Goal: Navigation & Orientation: Find specific page/section

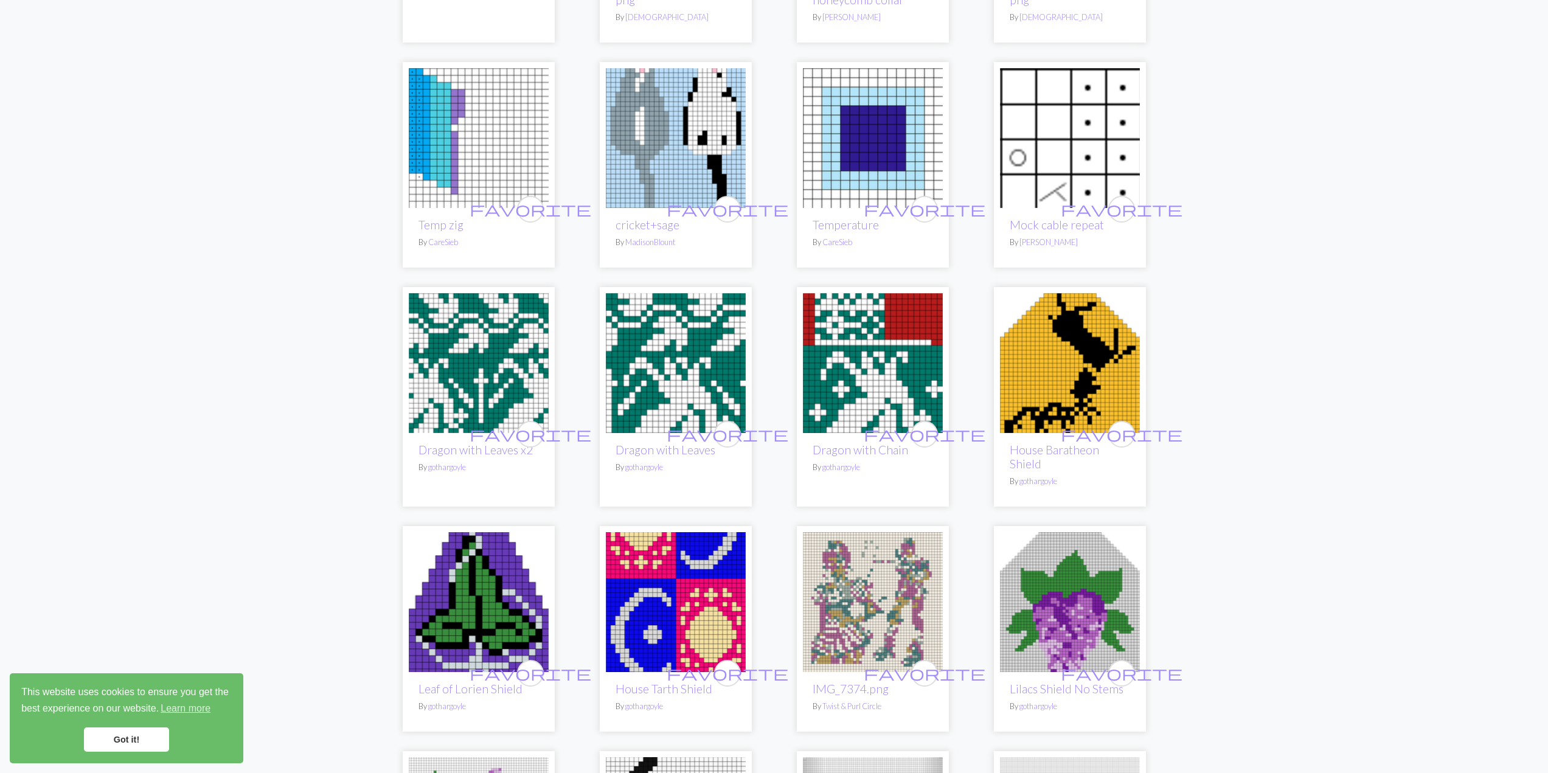
scroll to position [608, 0]
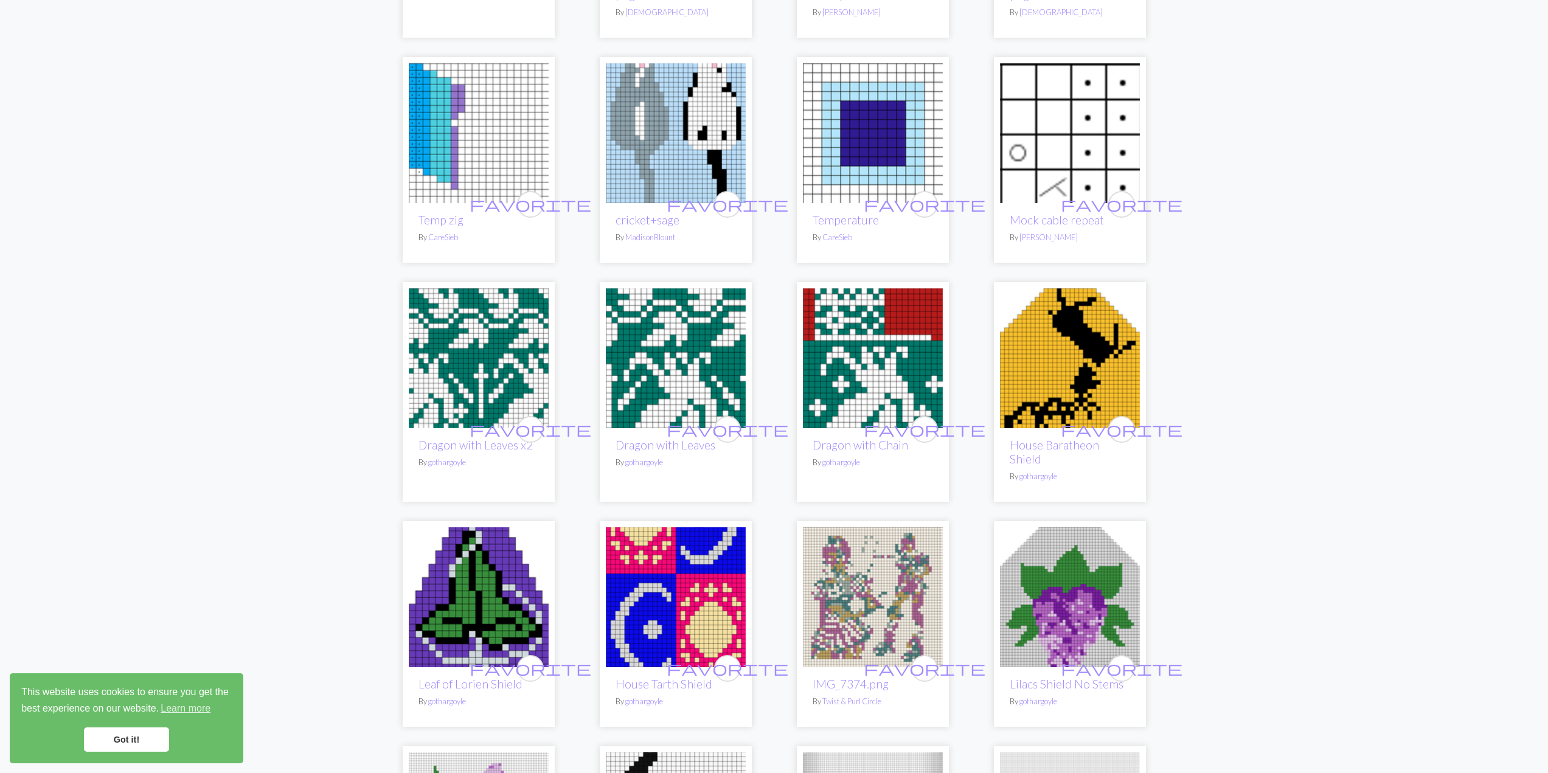
click at [734, 375] on img at bounding box center [676, 358] width 140 height 140
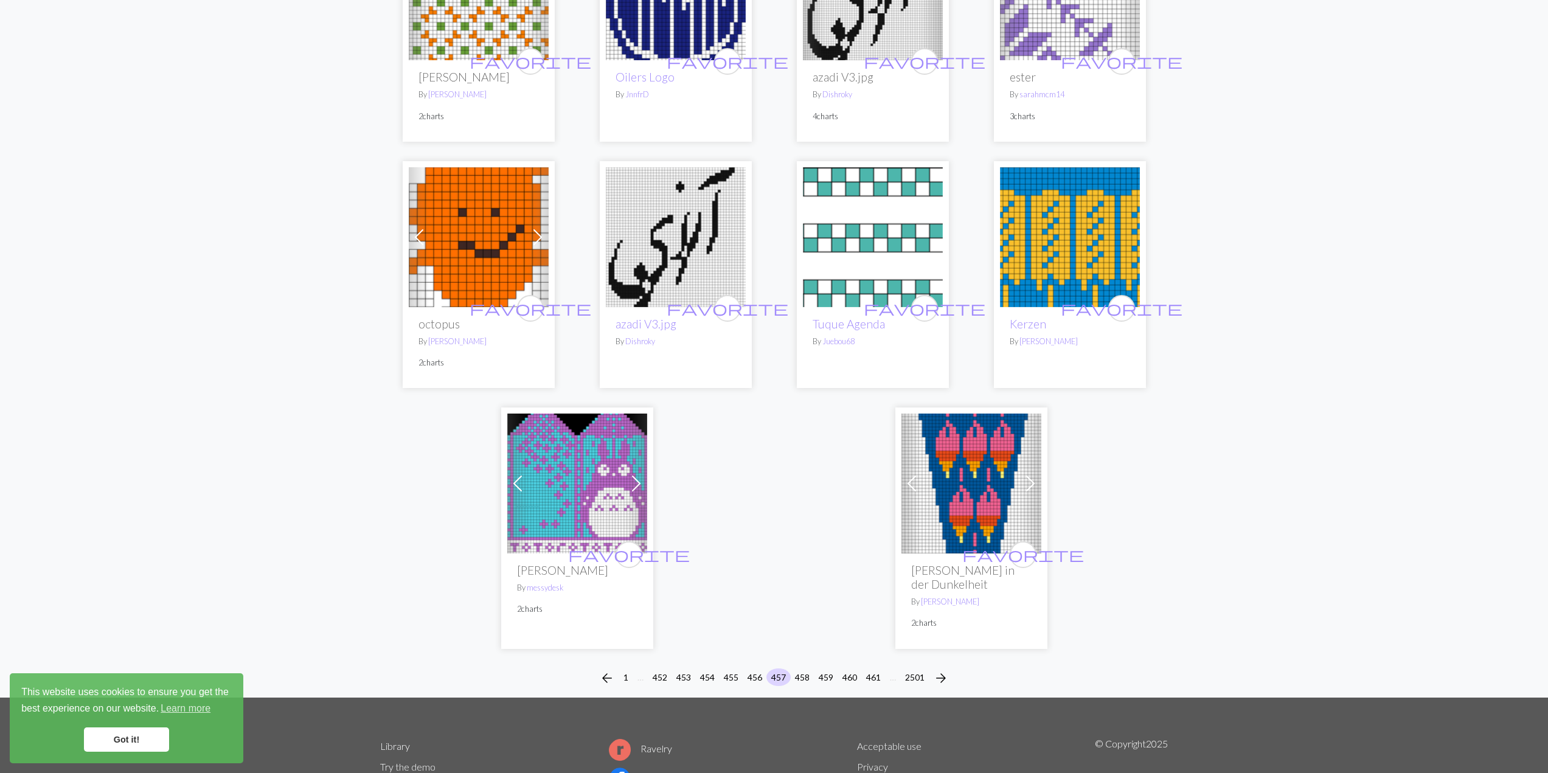
scroll to position [2805, 0]
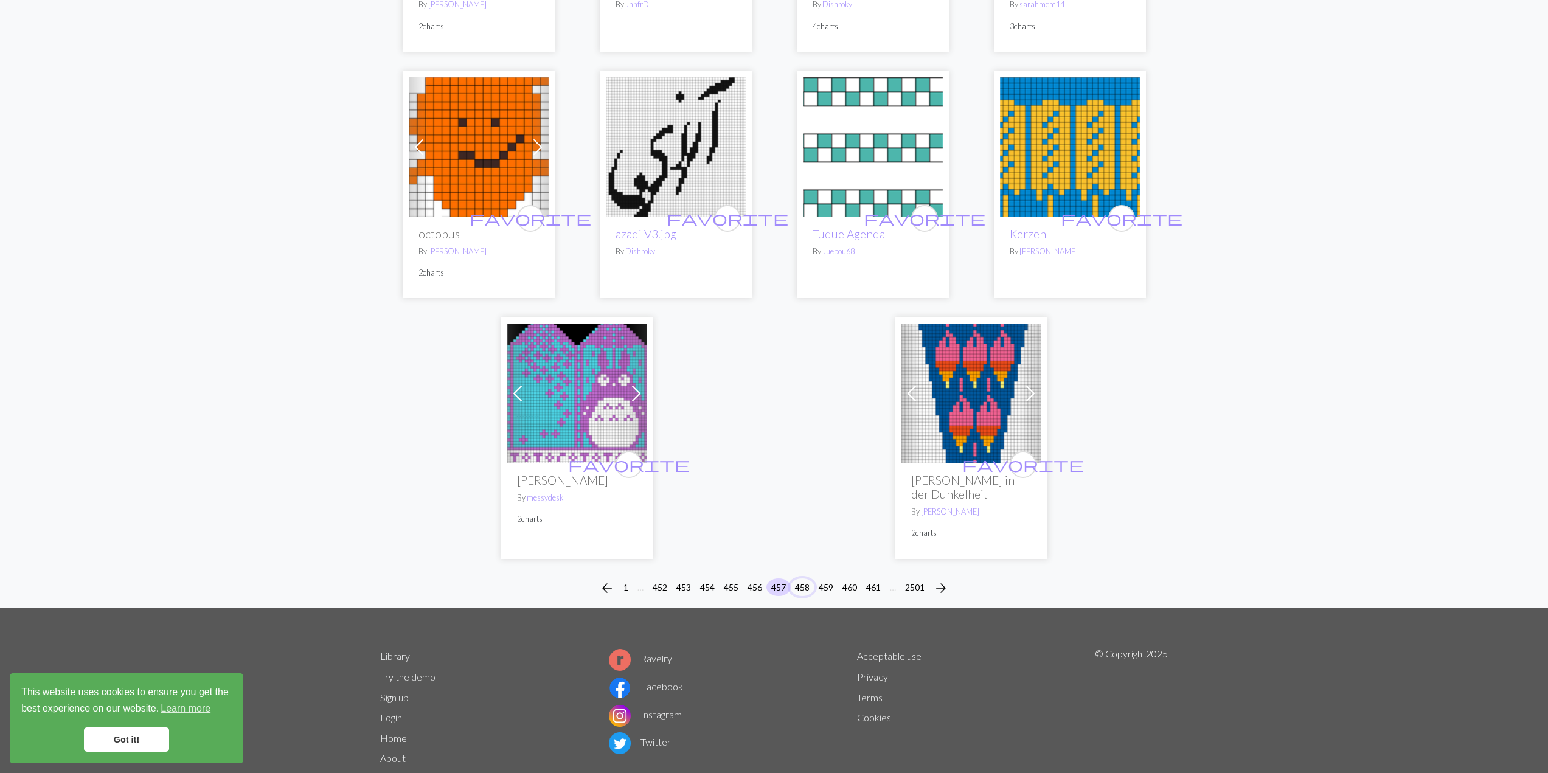
click at [797, 578] on button "458" at bounding box center [802, 587] width 24 height 18
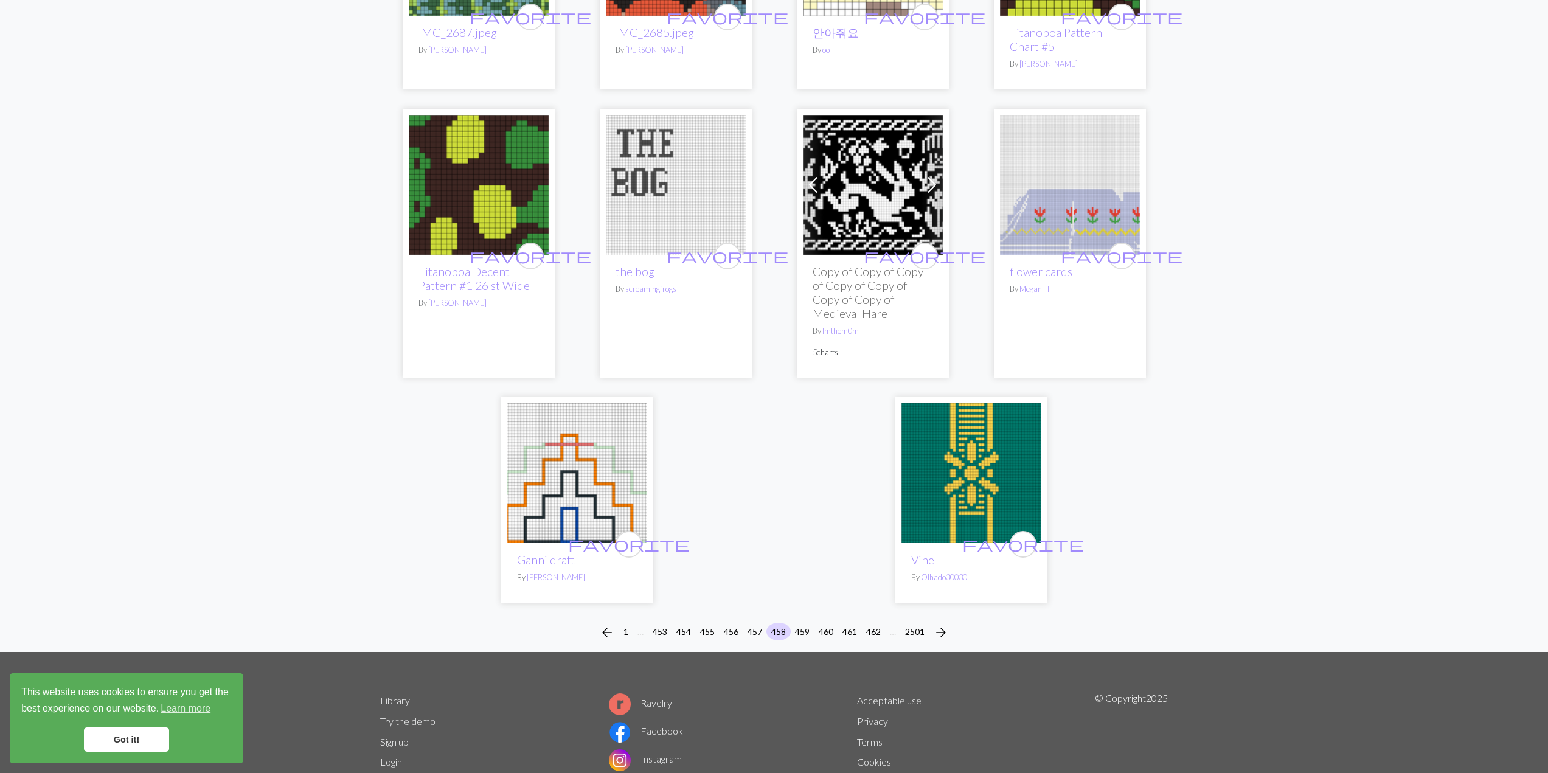
scroll to position [2839, 0]
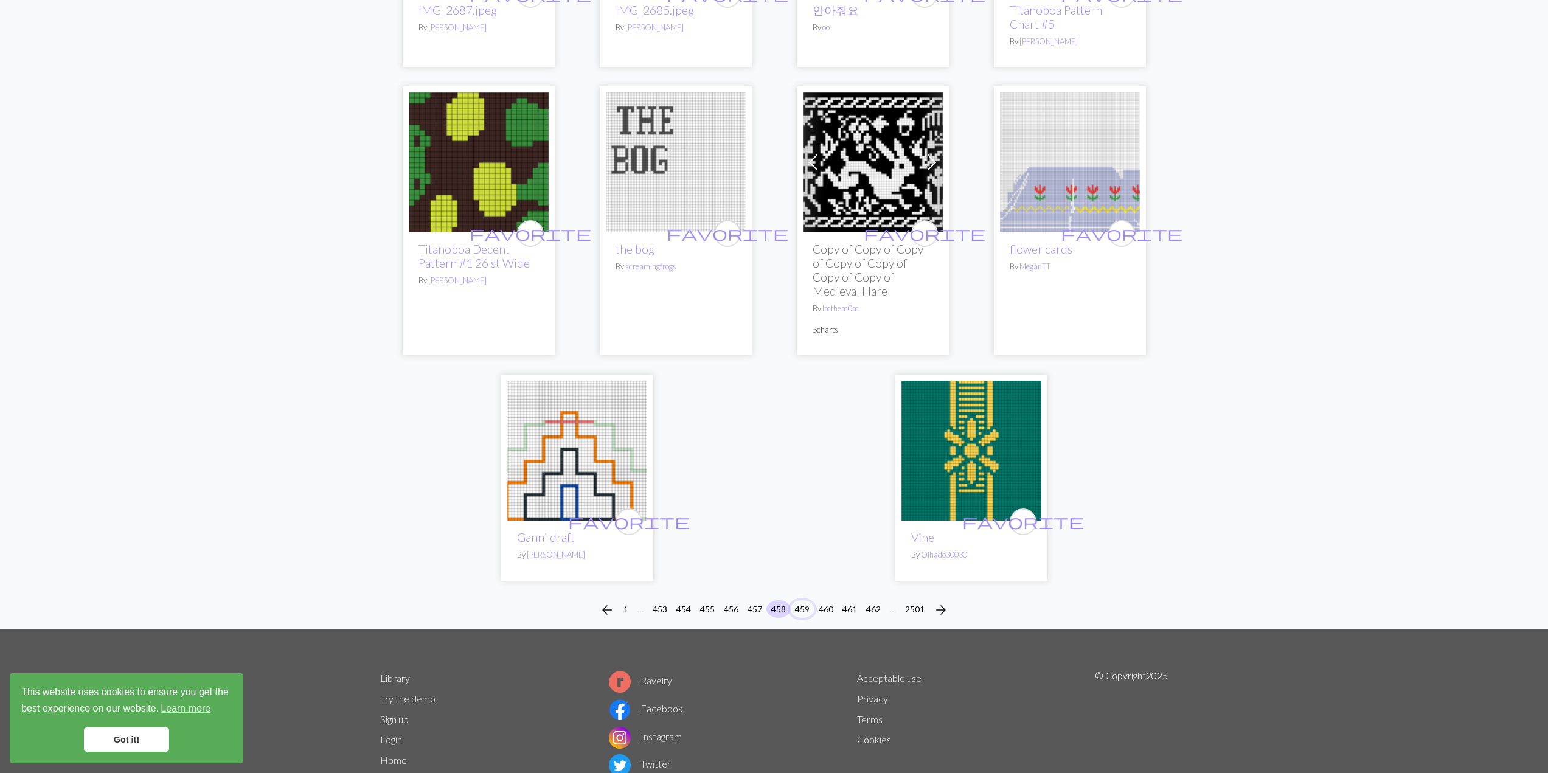
click at [803, 600] on button "459" at bounding box center [802, 609] width 24 height 18
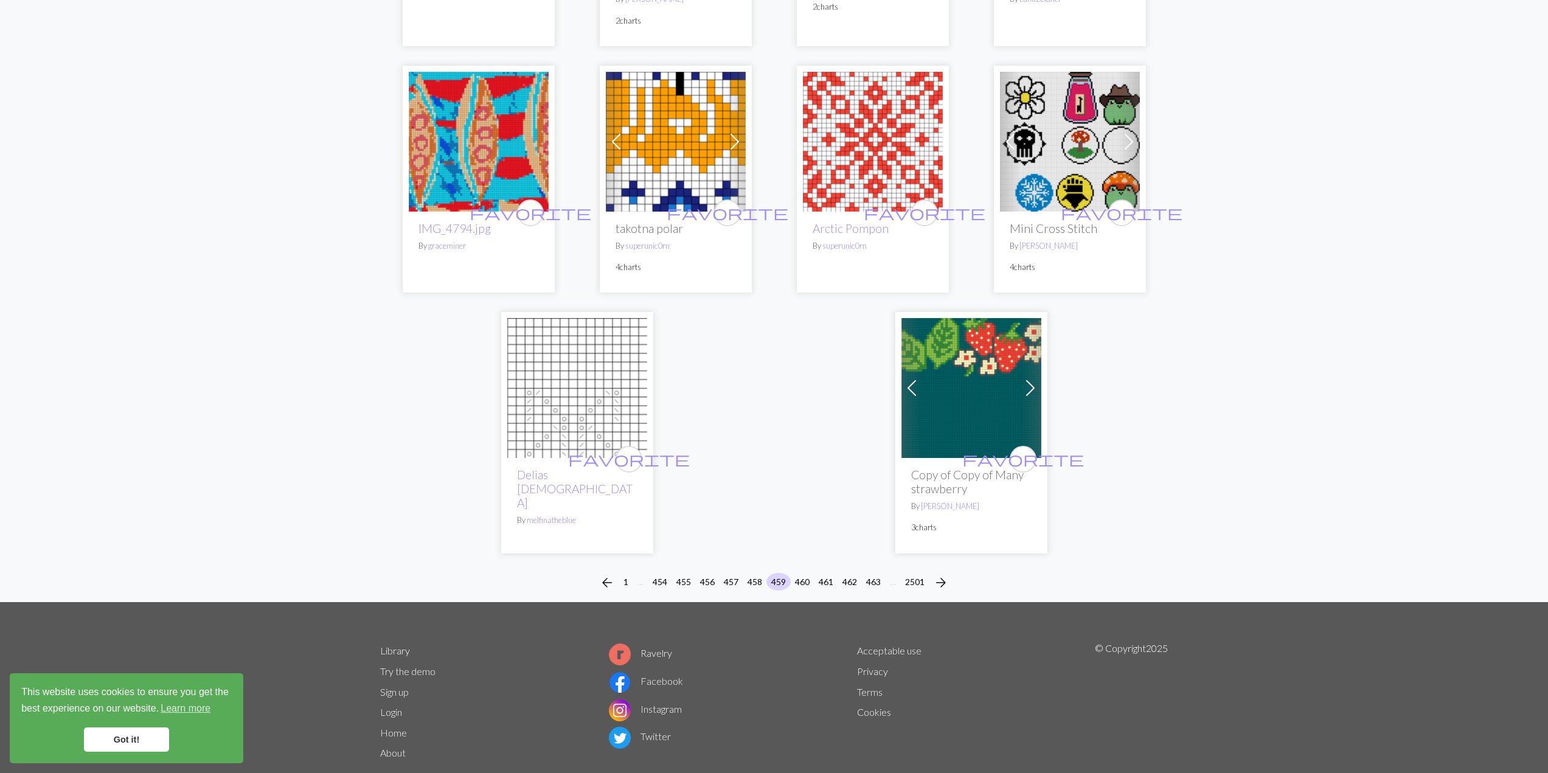
scroll to position [2777, 0]
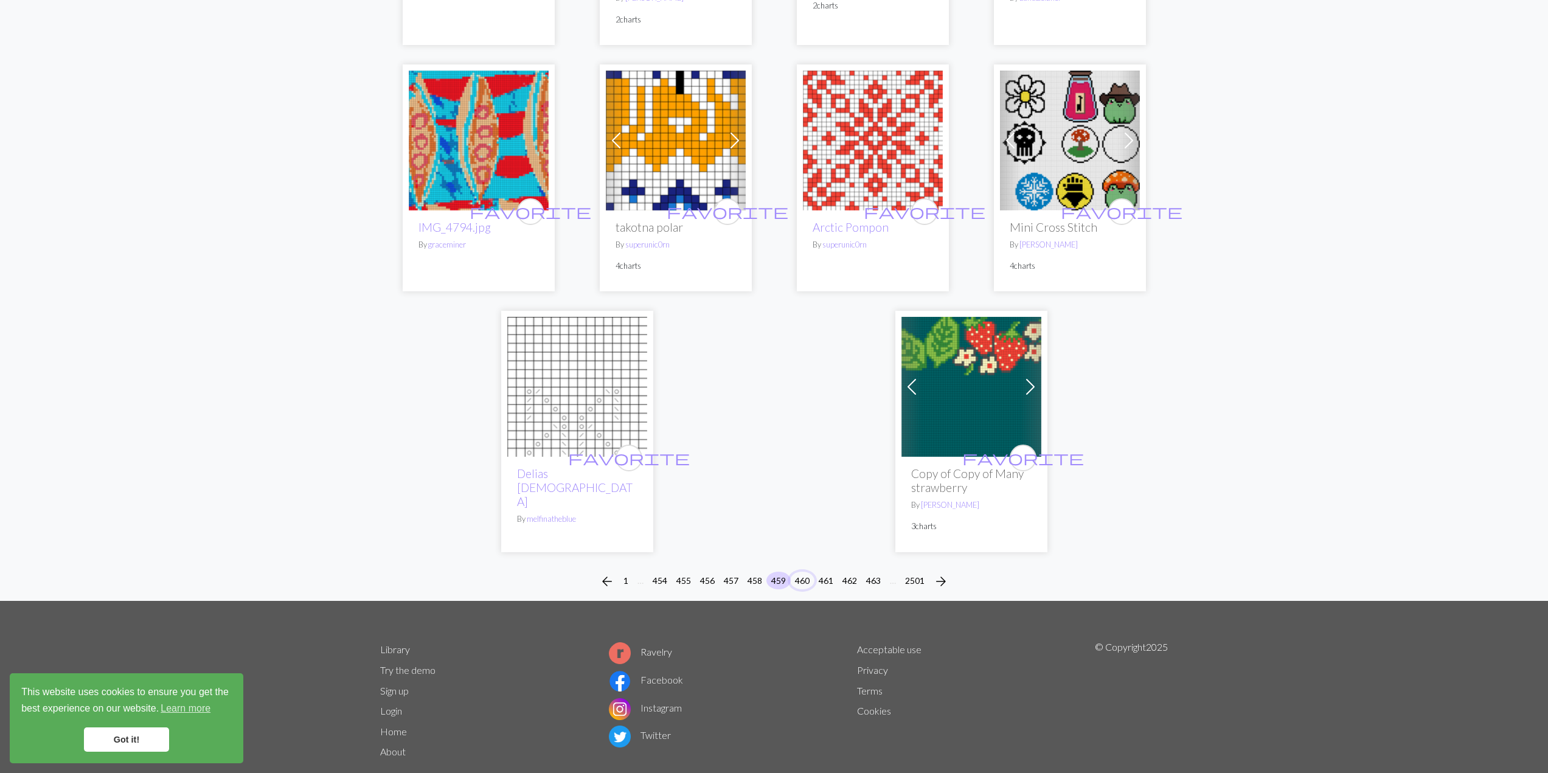
click at [799, 572] on button "460" at bounding box center [802, 581] width 24 height 18
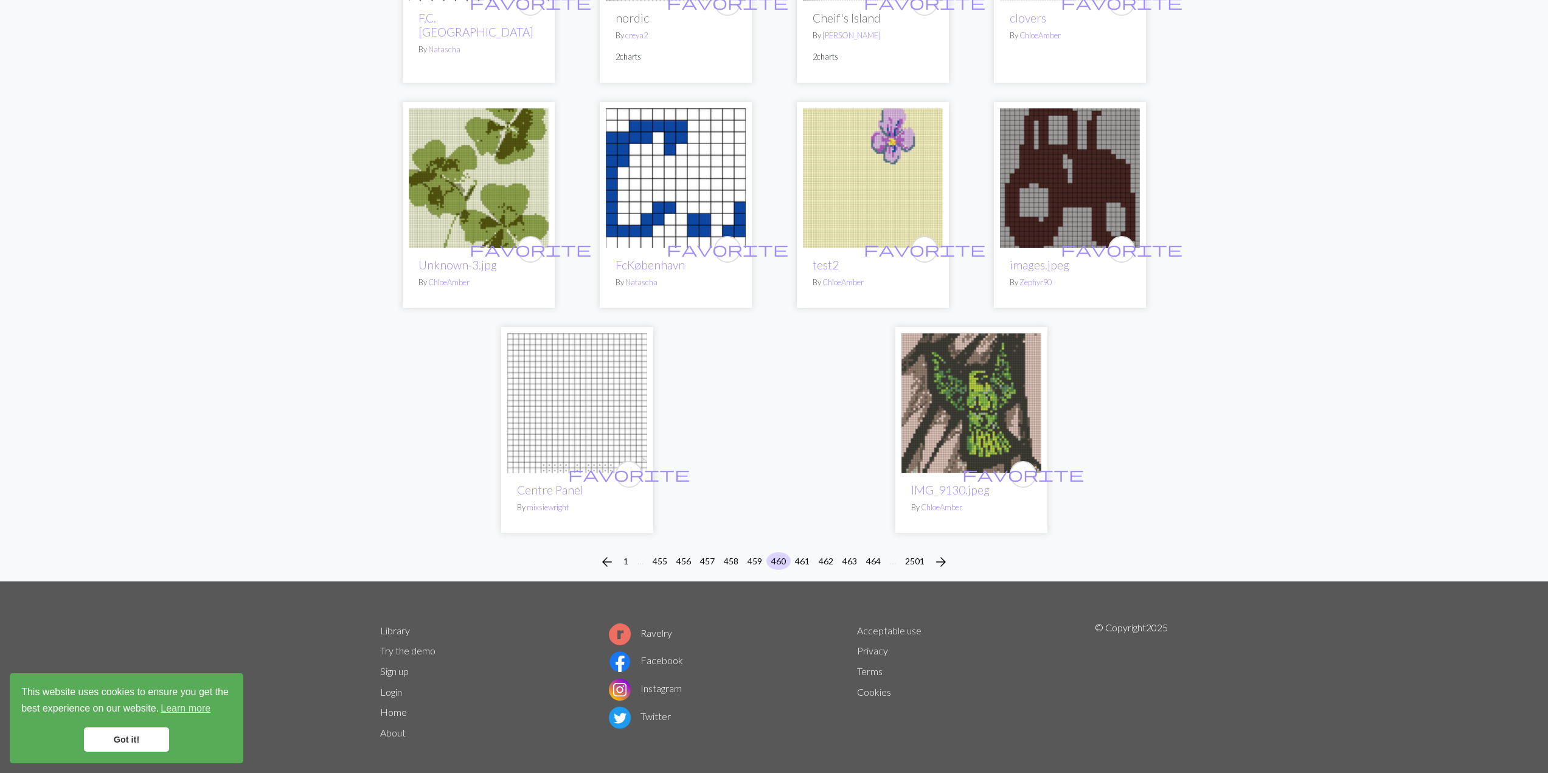
scroll to position [2818, 0]
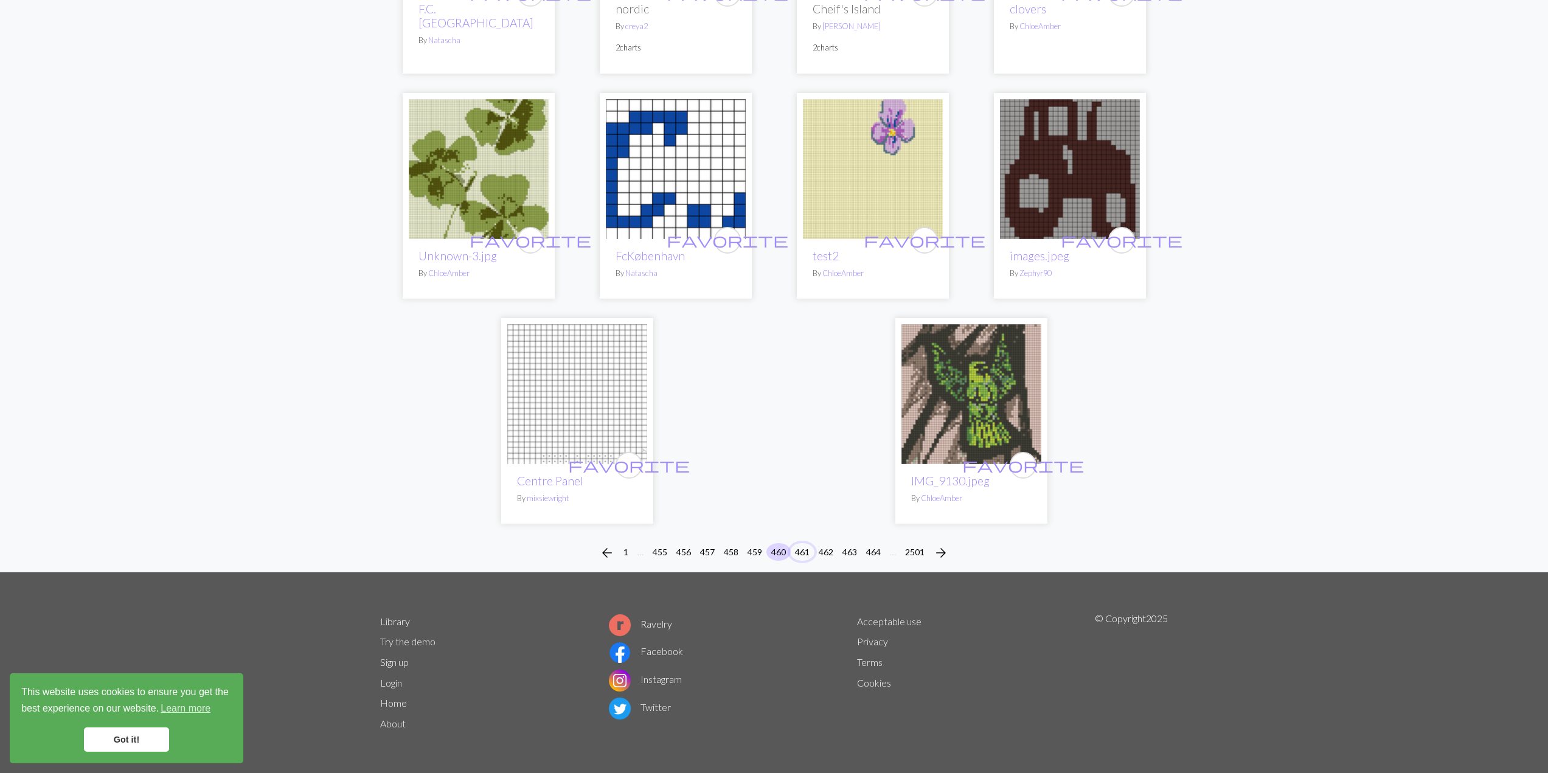
click at [799, 549] on button "461" at bounding box center [802, 552] width 24 height 18
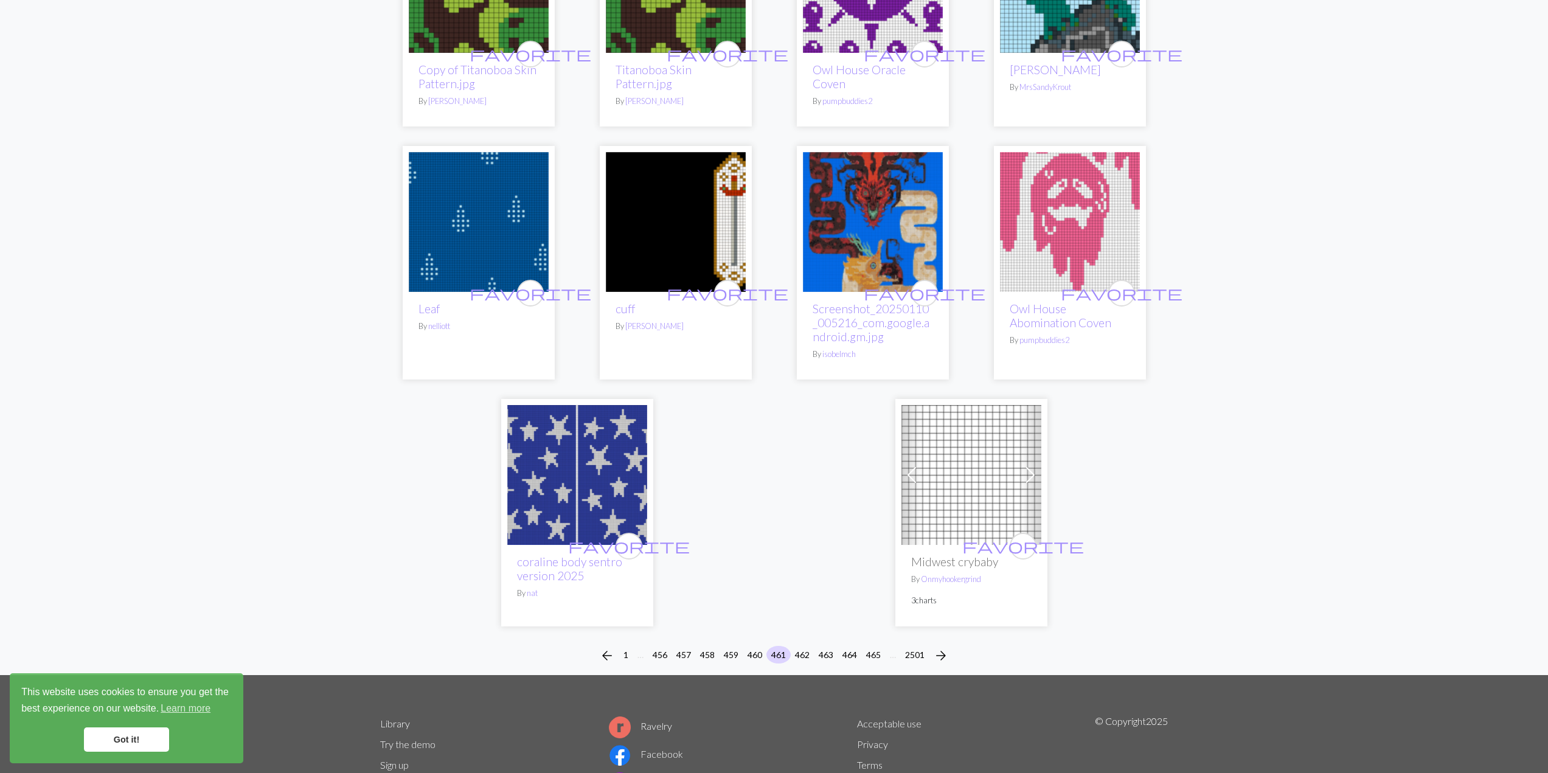
scroll to position [2737, 0]
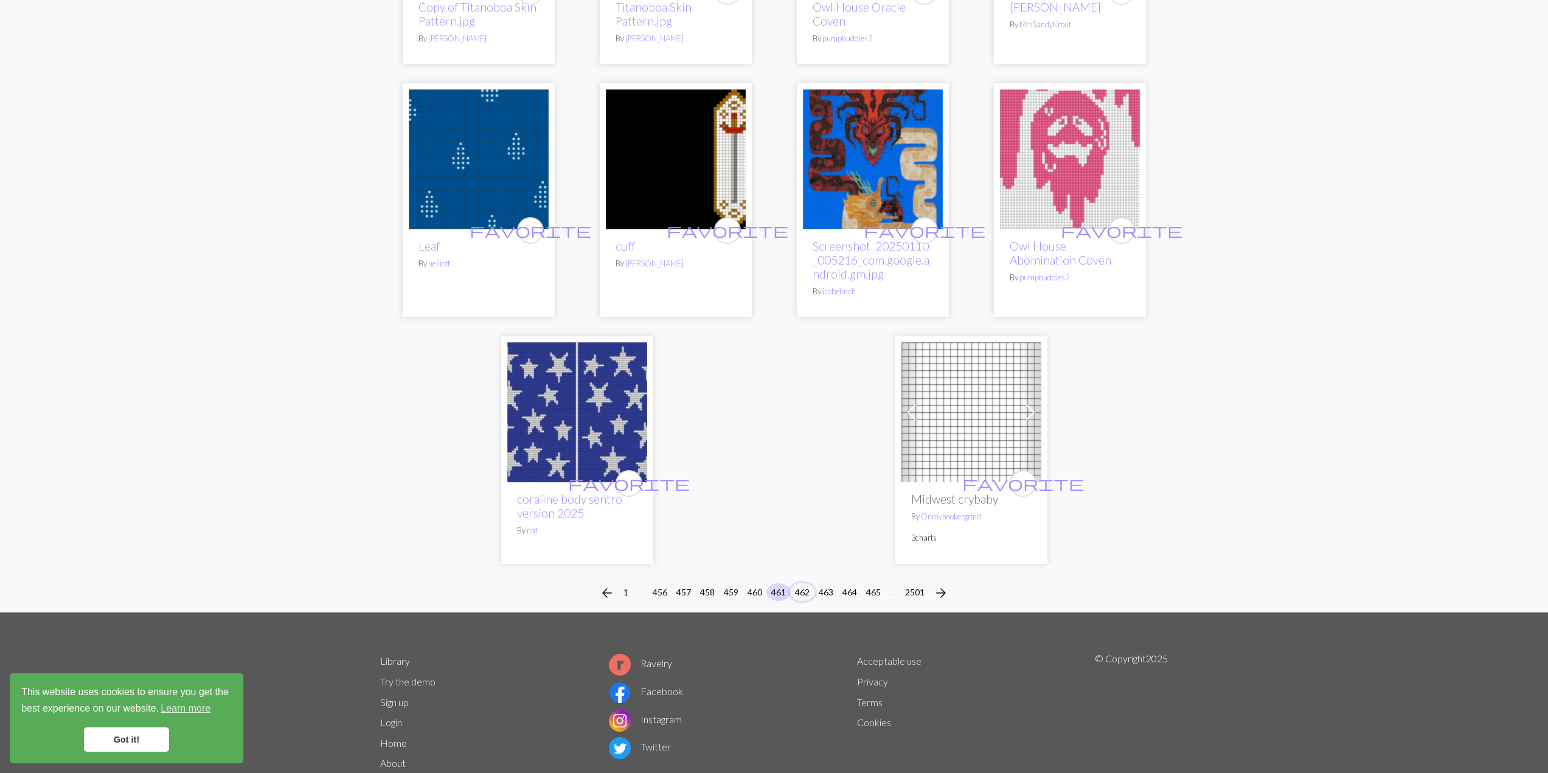
click at [800, 592] on button "462" at bounding box center [802, 592] width 24 height 18
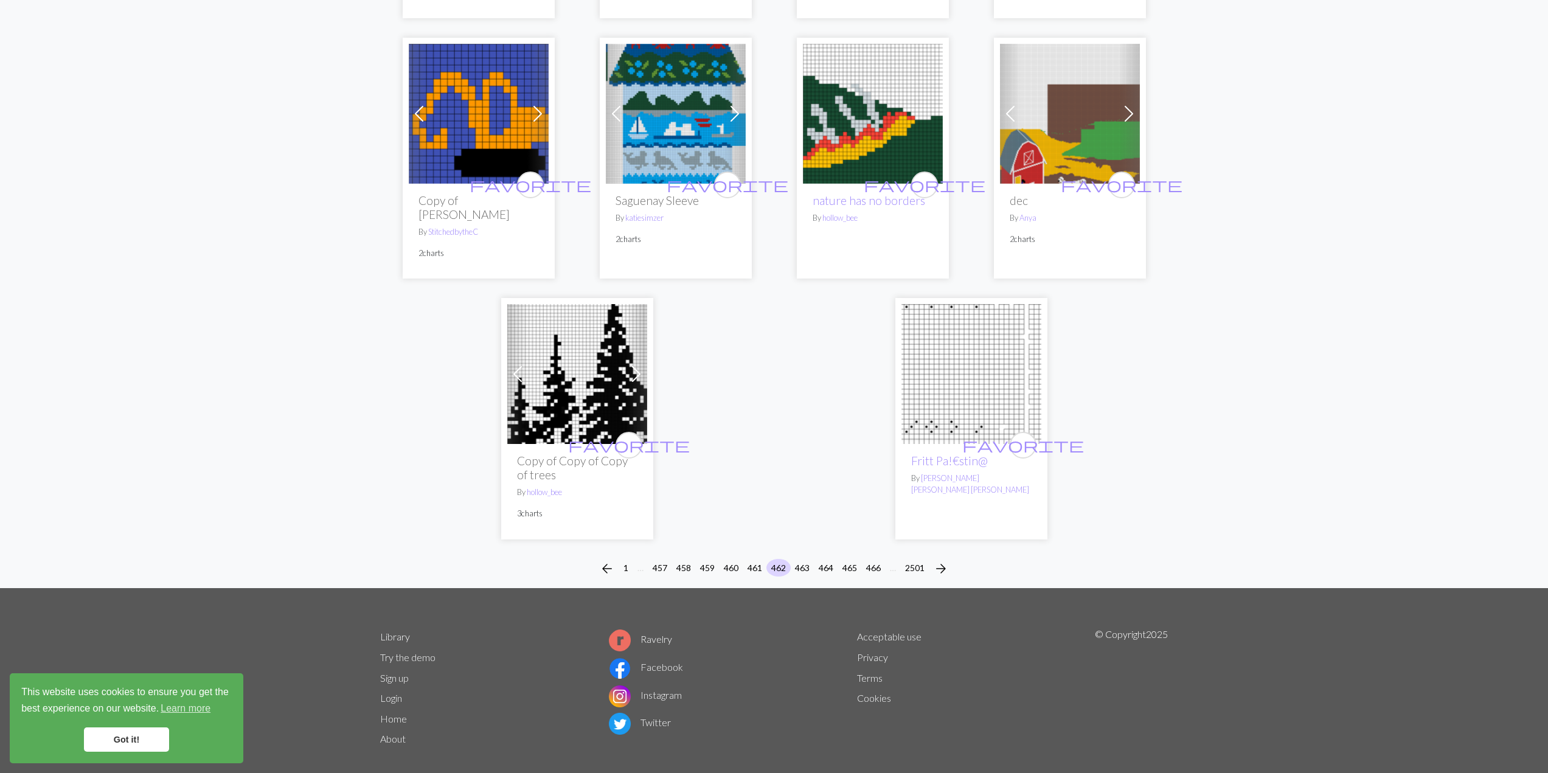
scroll to position [2960, 0]
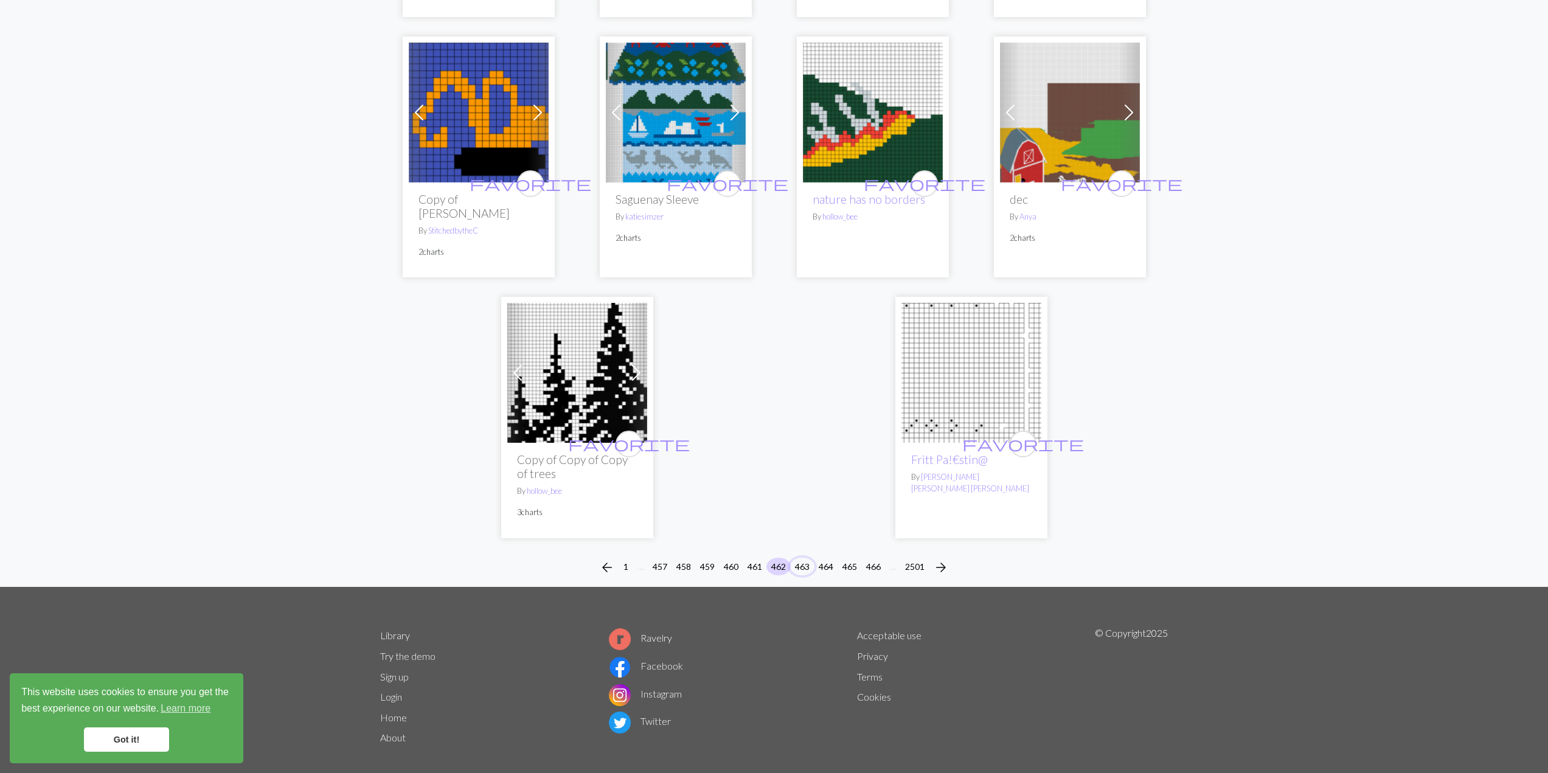
click at [805, 558] on button "463" at bounding box center [802, 567] width 24 height 18
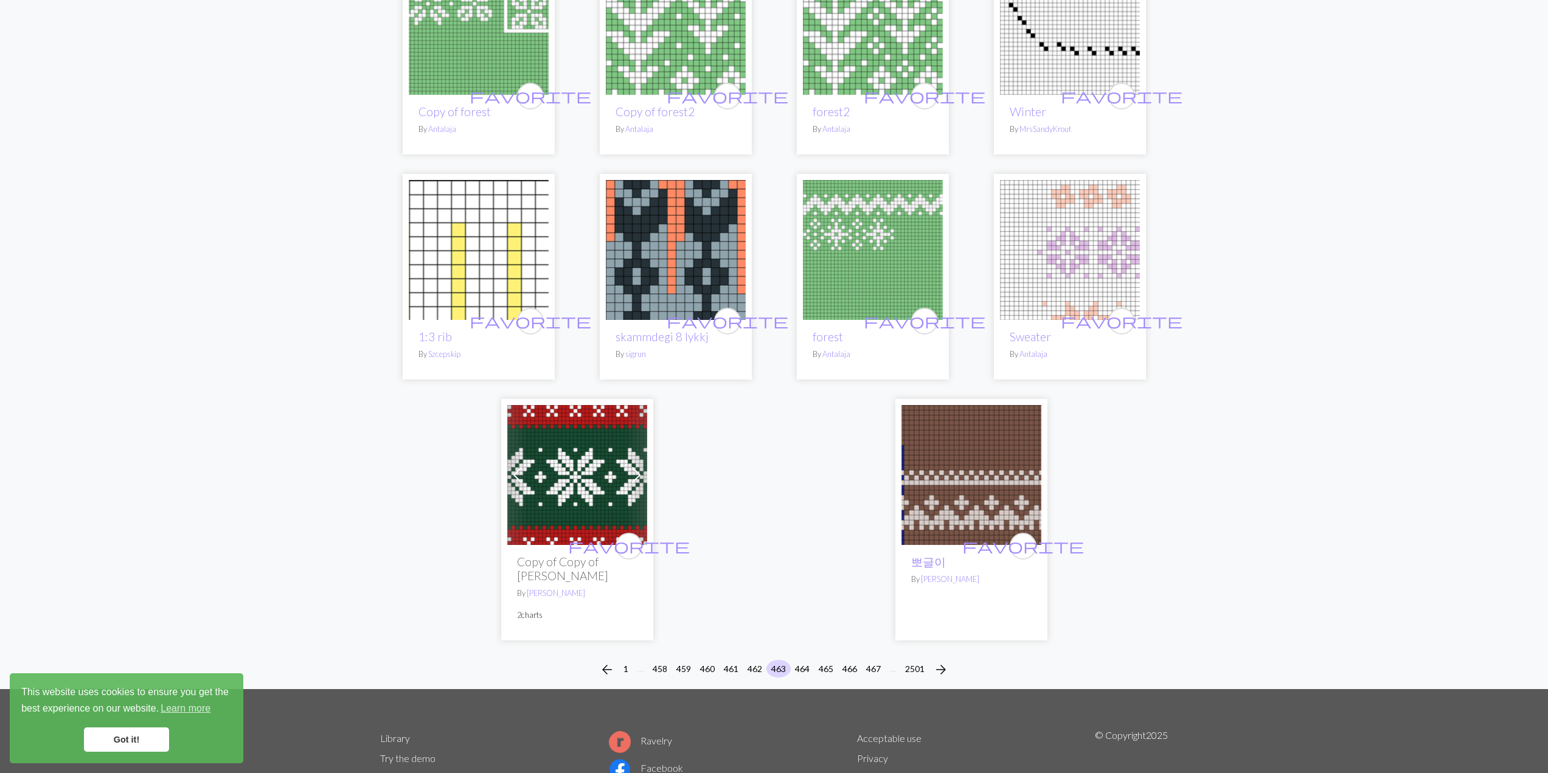
scroll to position [2812, 0]
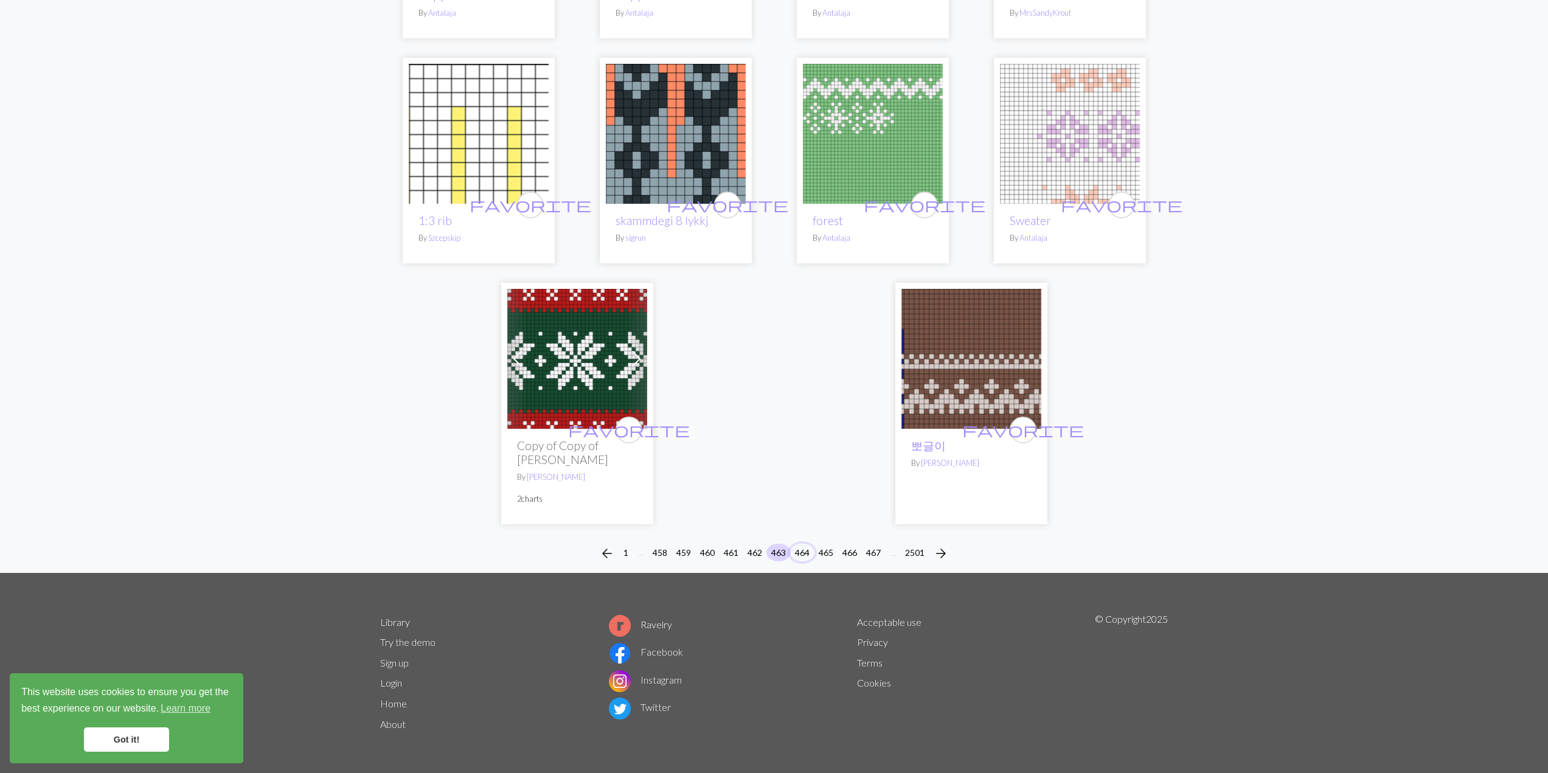
click at [807, 549] on button "464" at bounding box center [802, 553] width 24 height 18
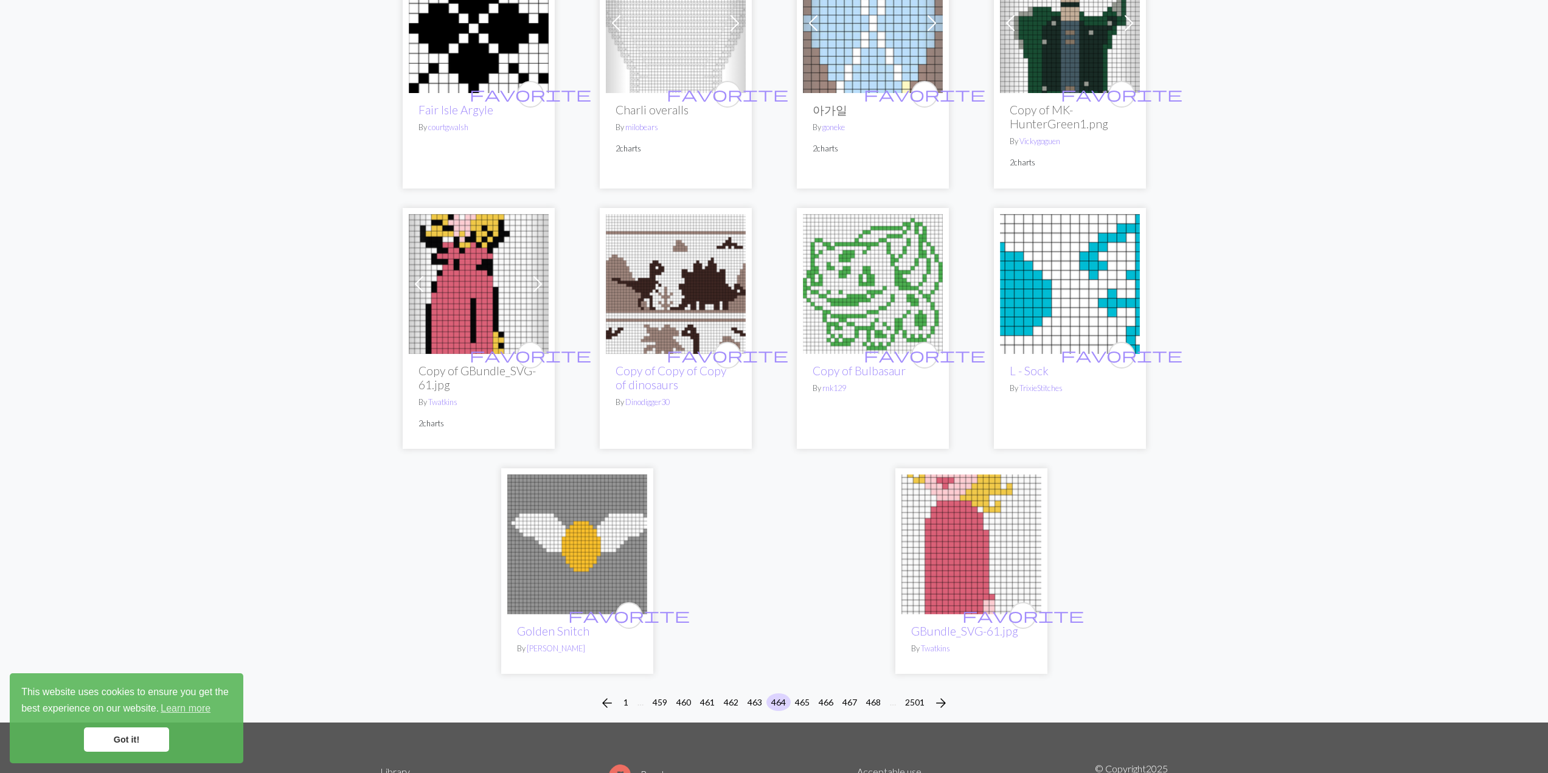
scroll to position [2839, 0]
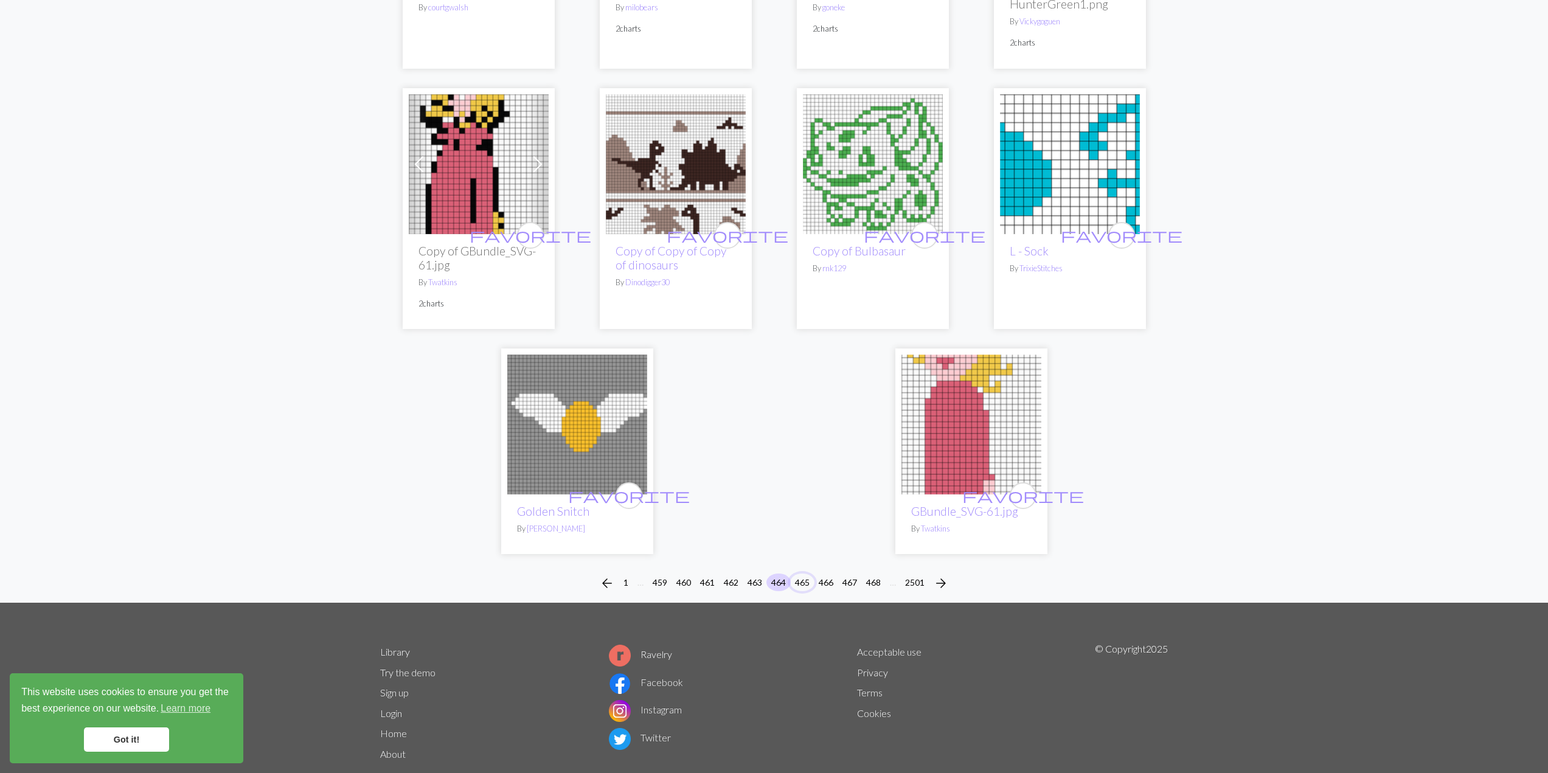
click at [804, 574] on button "465" at bounding box center [802, 583] width 24 height 18
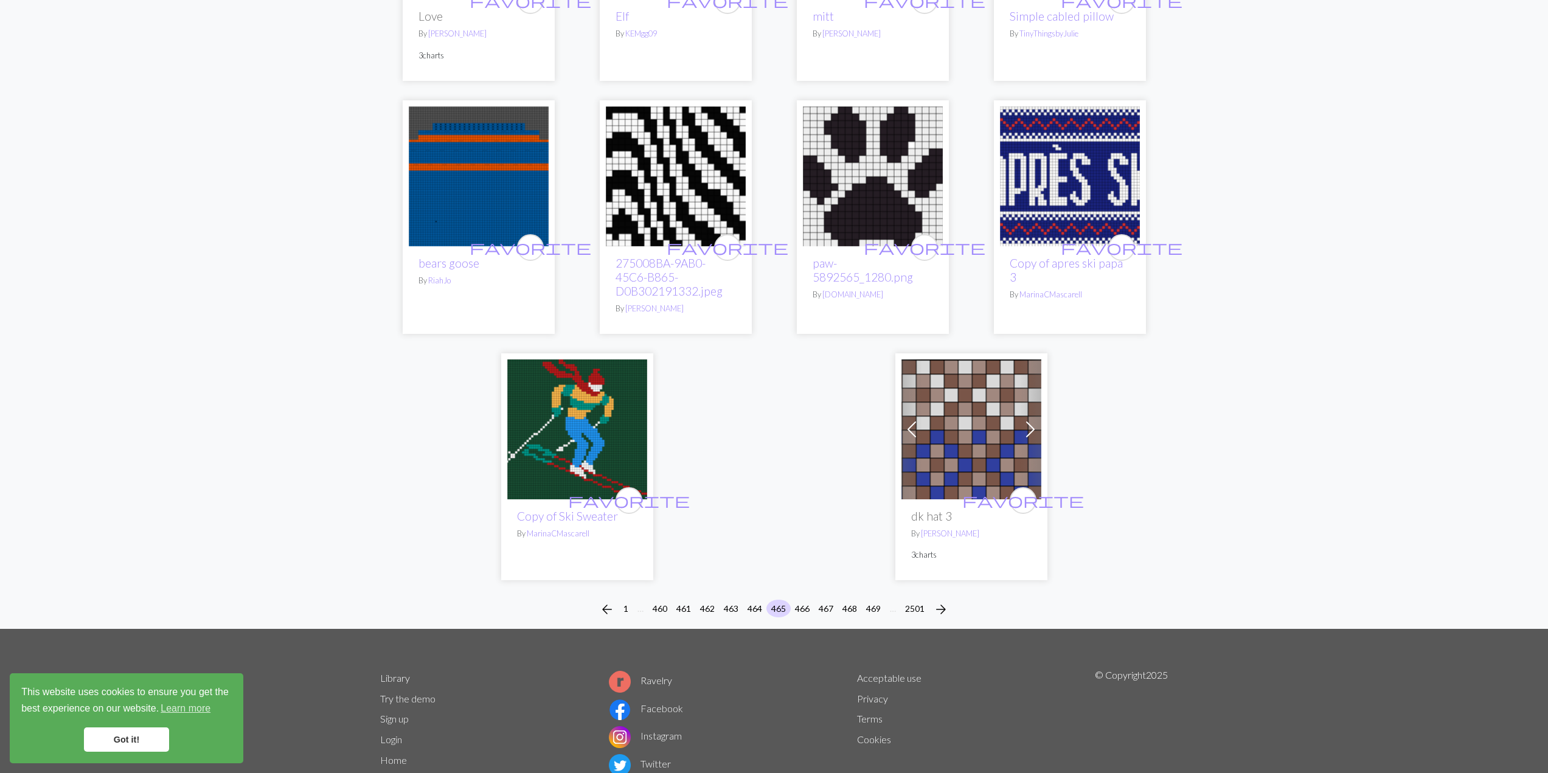
scroll to position [2797, 0]
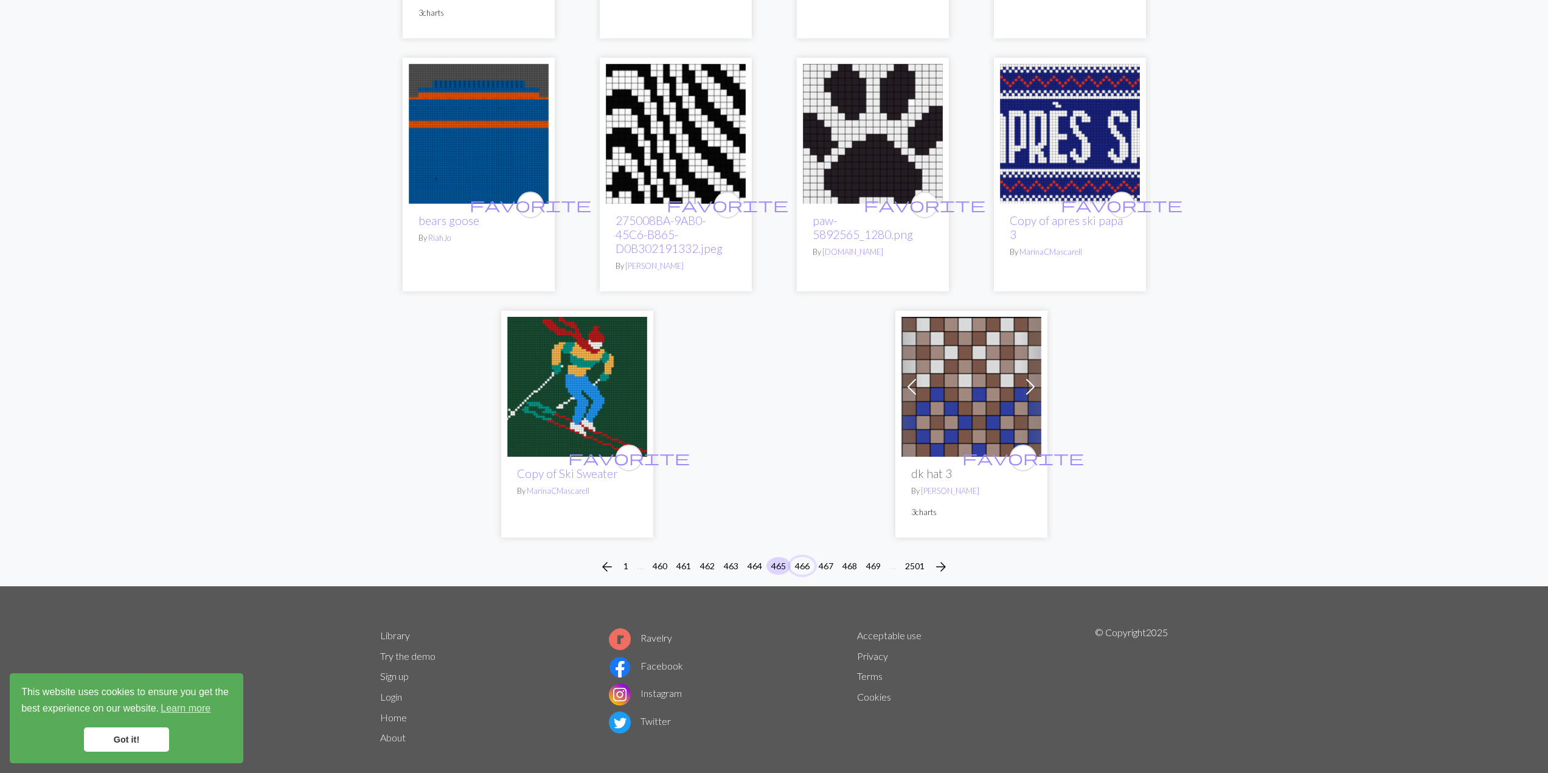
click at [805, 557] on button "466" at bounding box center [802, 566] width 24 height 18
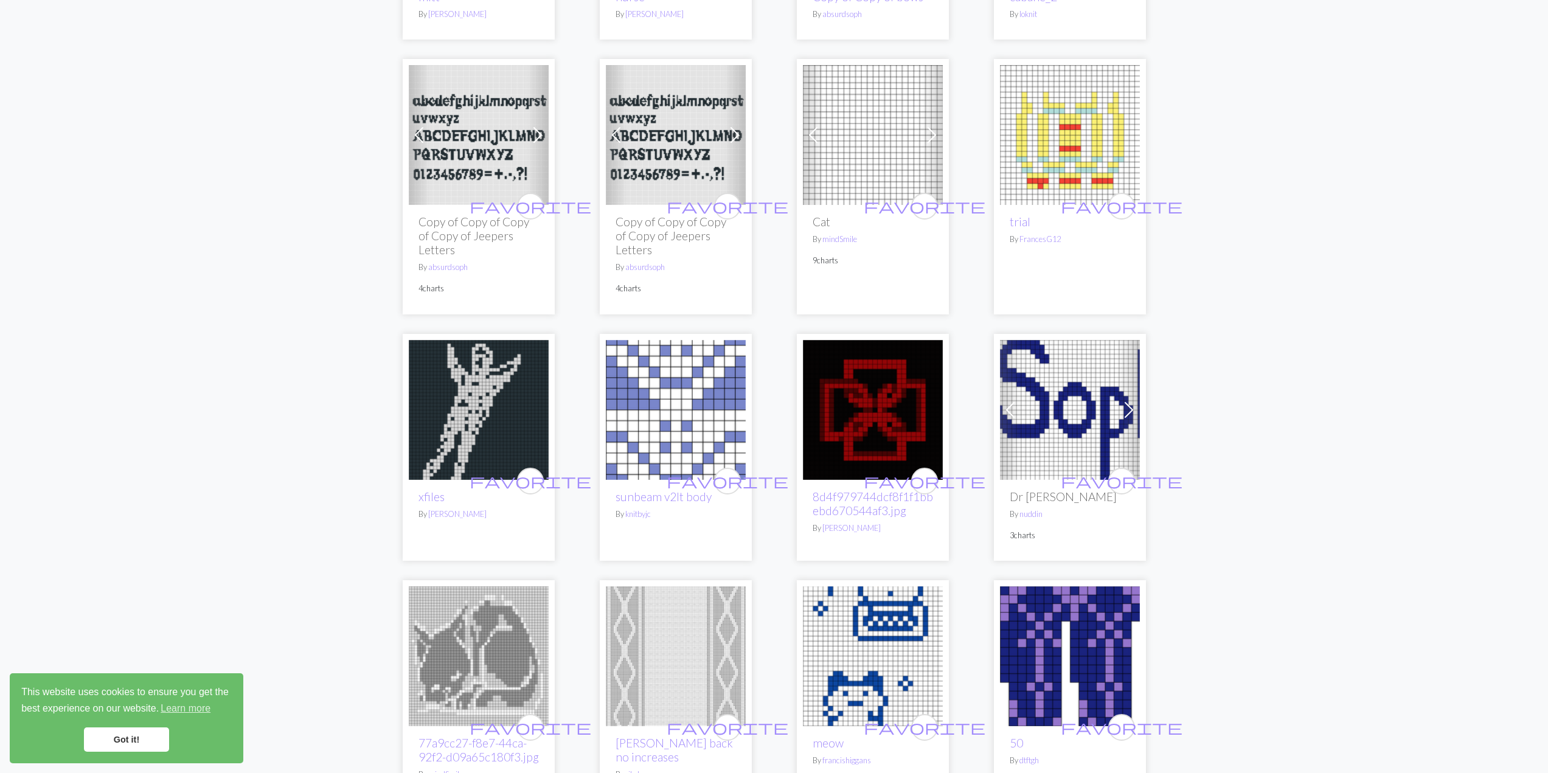
scroll to position [1014, 0]
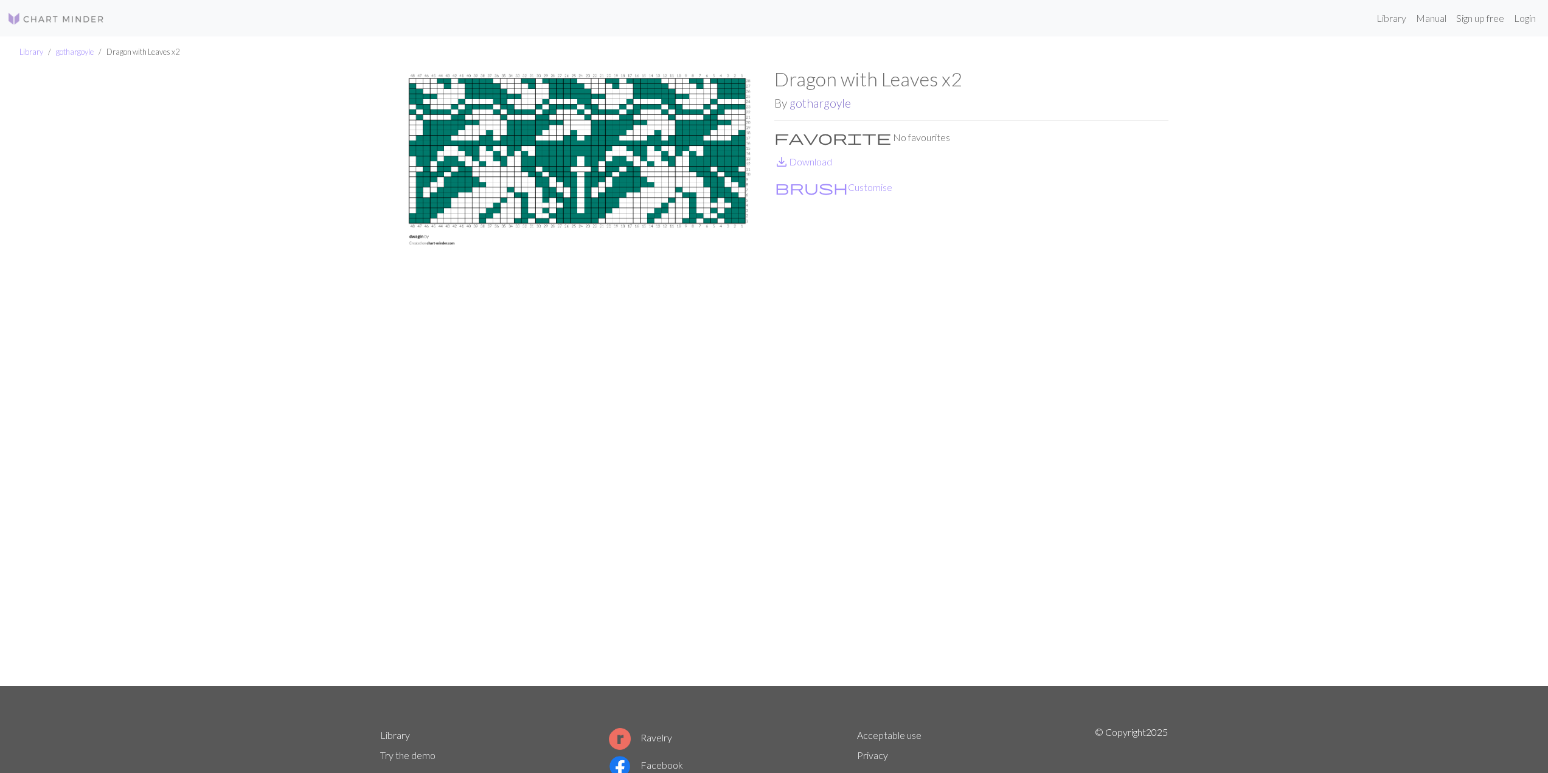
click at [826, 100] on link "gothargoyle" at bounding box center [820, 103] width 61 height 14
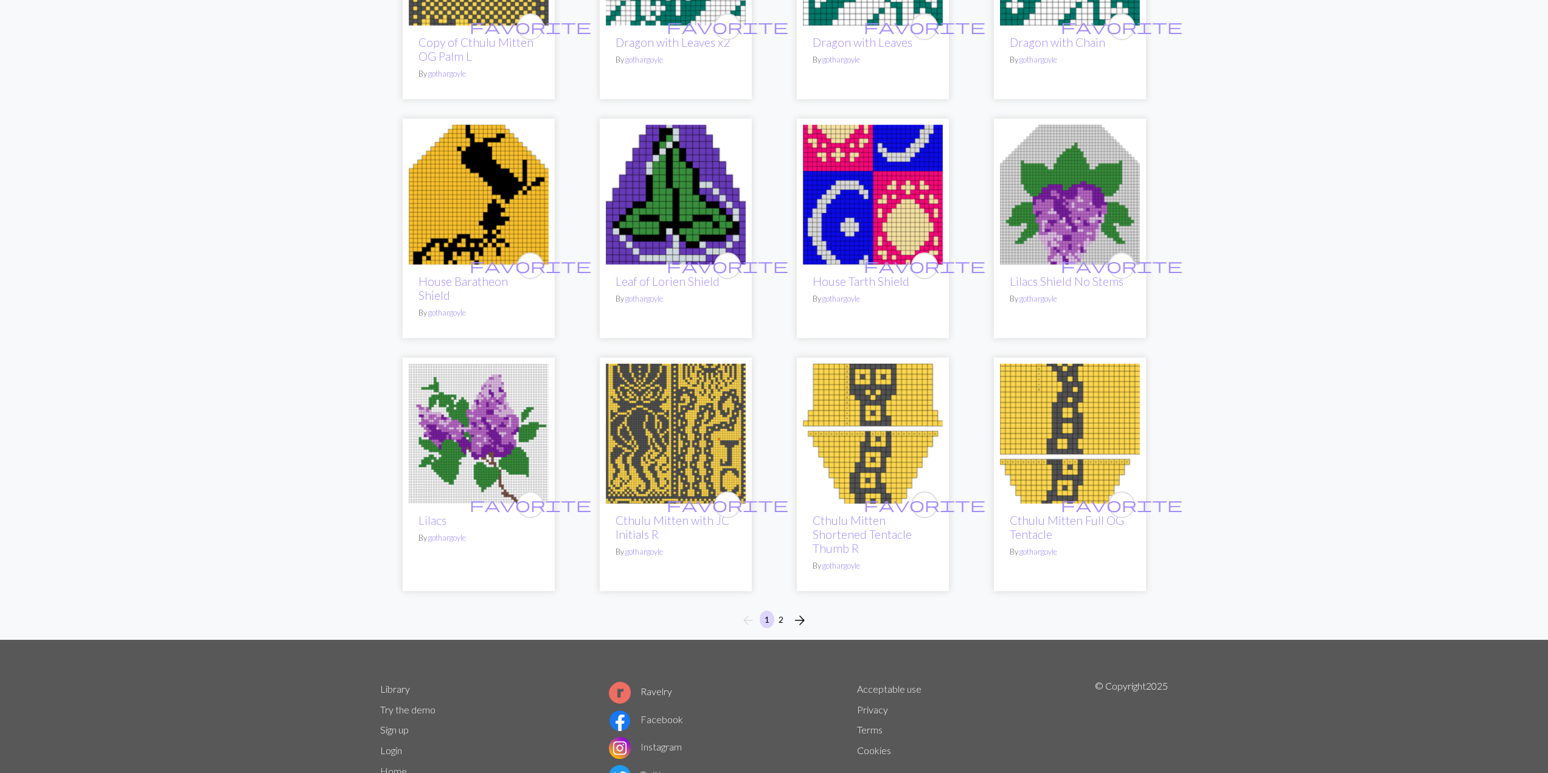
scroll to position [591, 0]
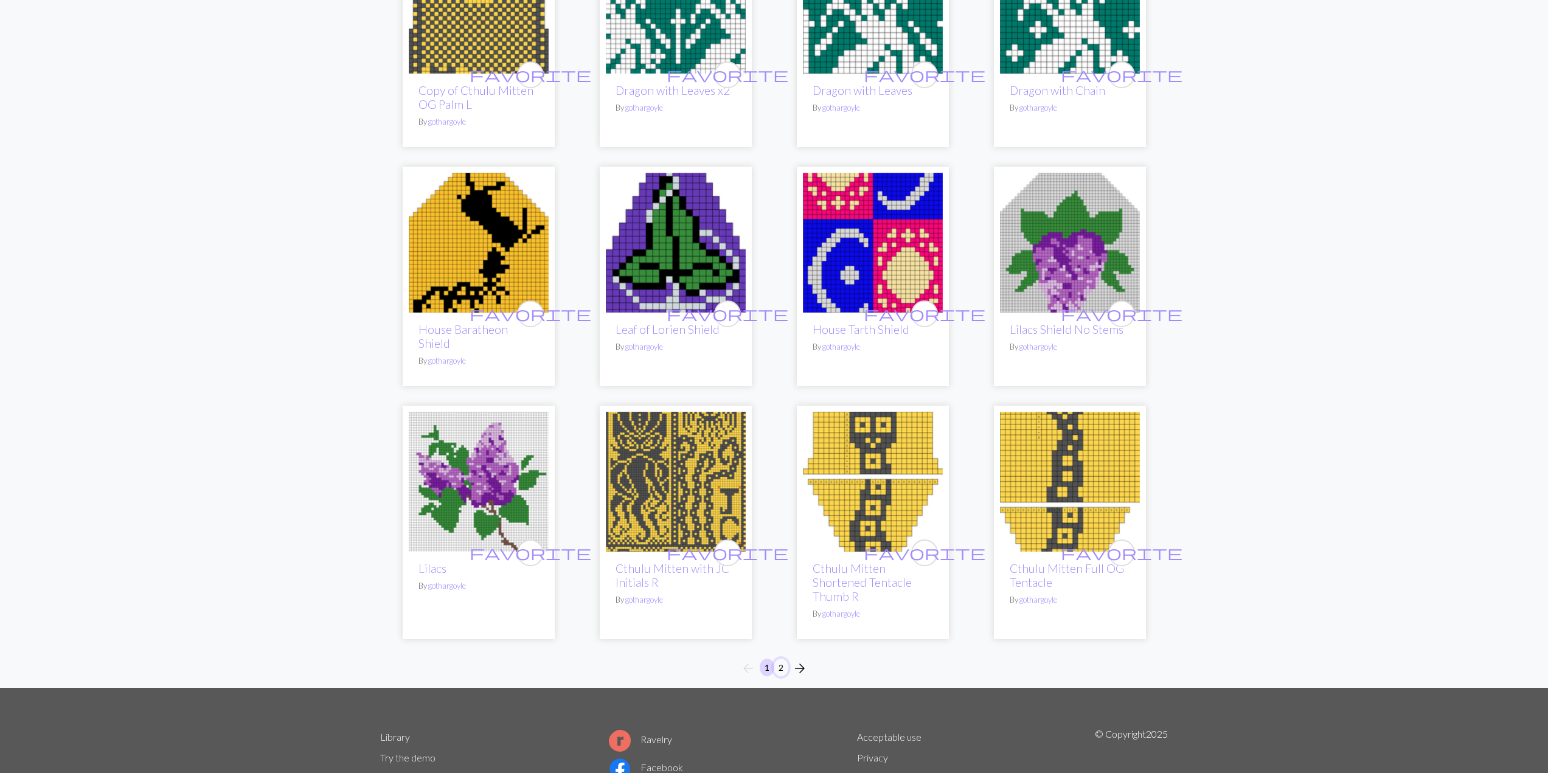
click at [777, 659] on button "2" at bounding box center [781, 668] width 15 height 18
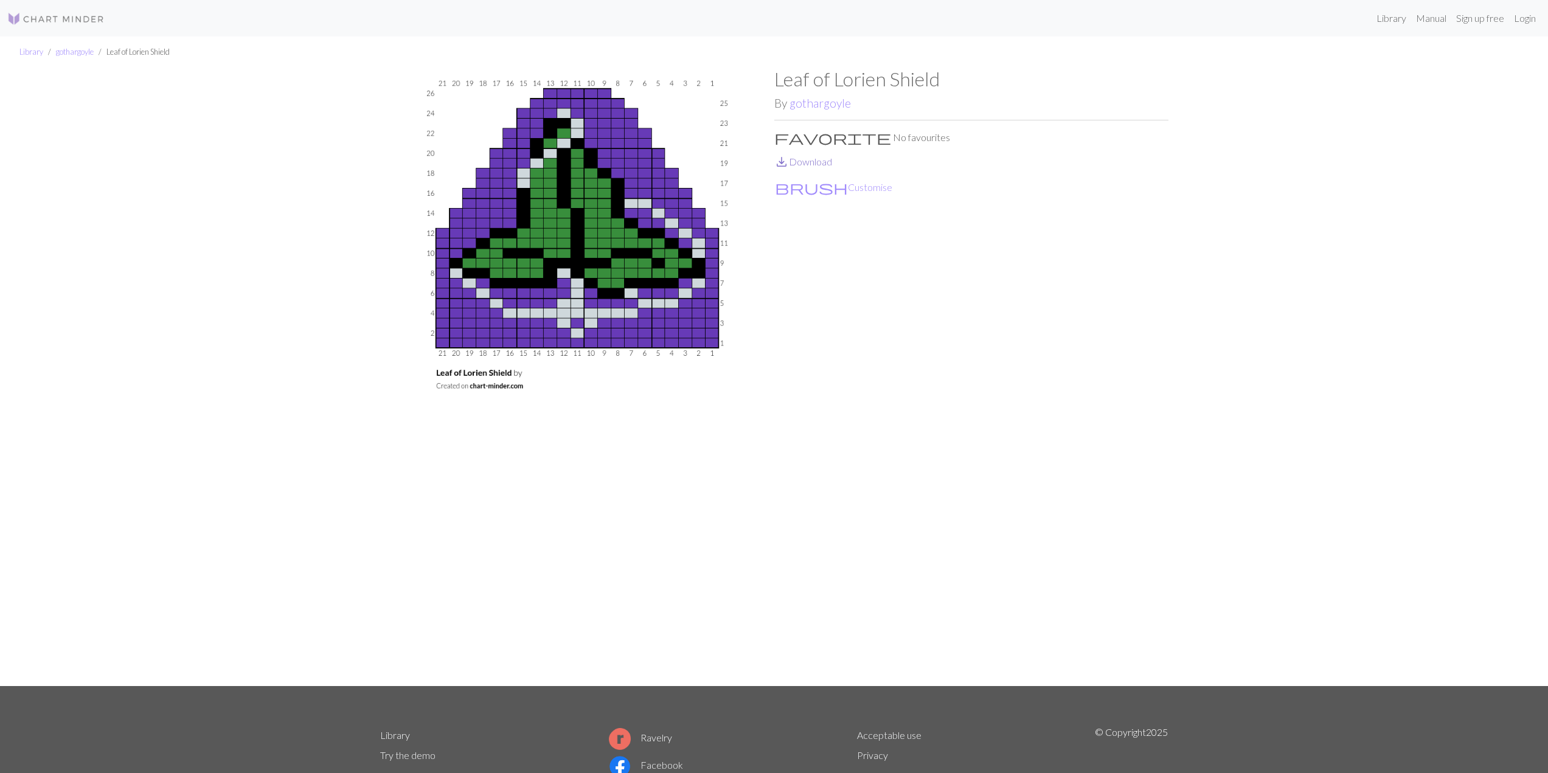
click at [797, 160] on link "save_alt Download" at bounding box center [803, 162] width 58 height 12
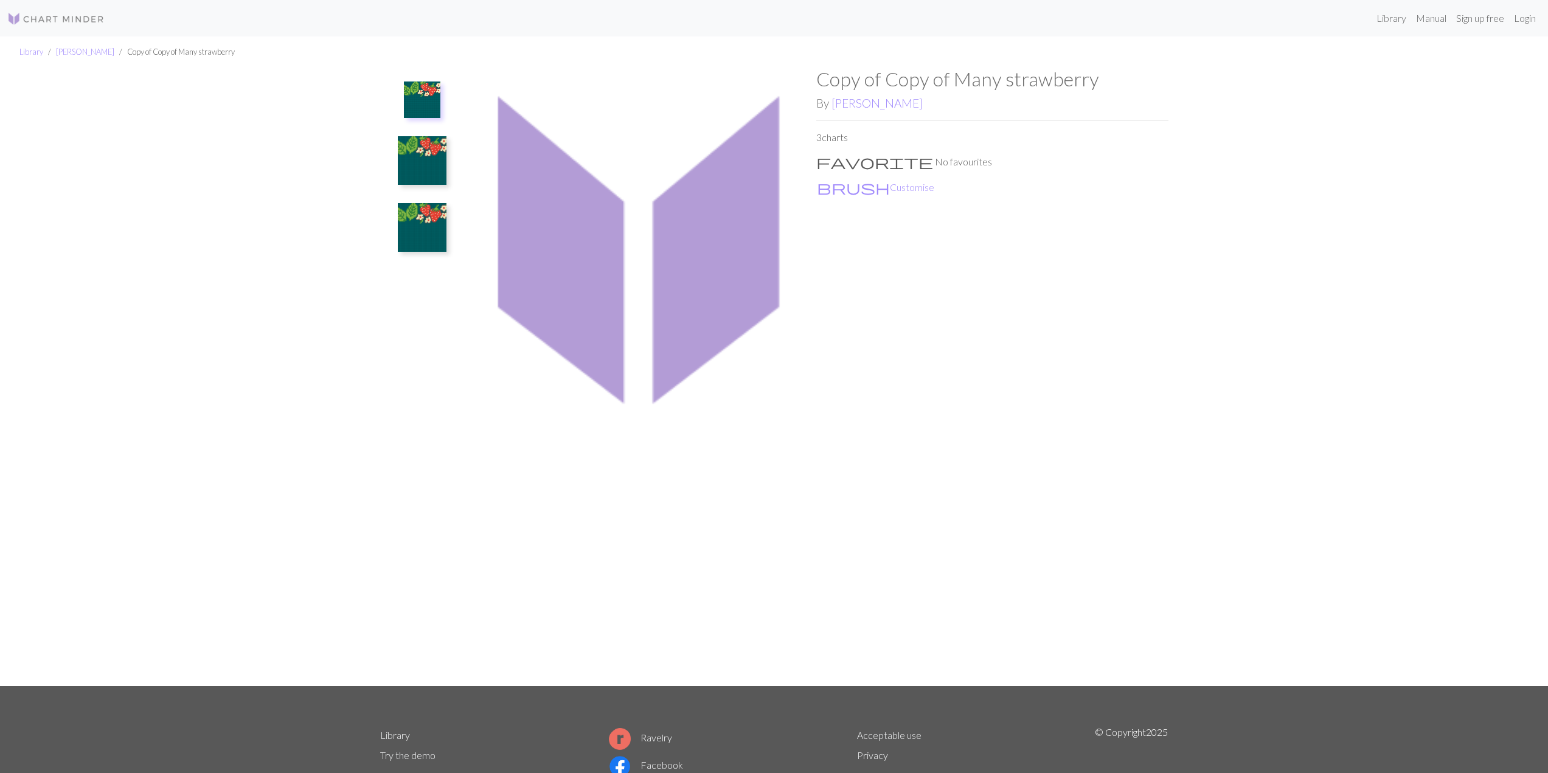
click at [420, 158] on img at bounding box center [422, 160] width 49 height 49
click at [429, 217] on img at bounding box center [422, 227] width 49 height 49
